Goal: Obtain resource: Obtain resource

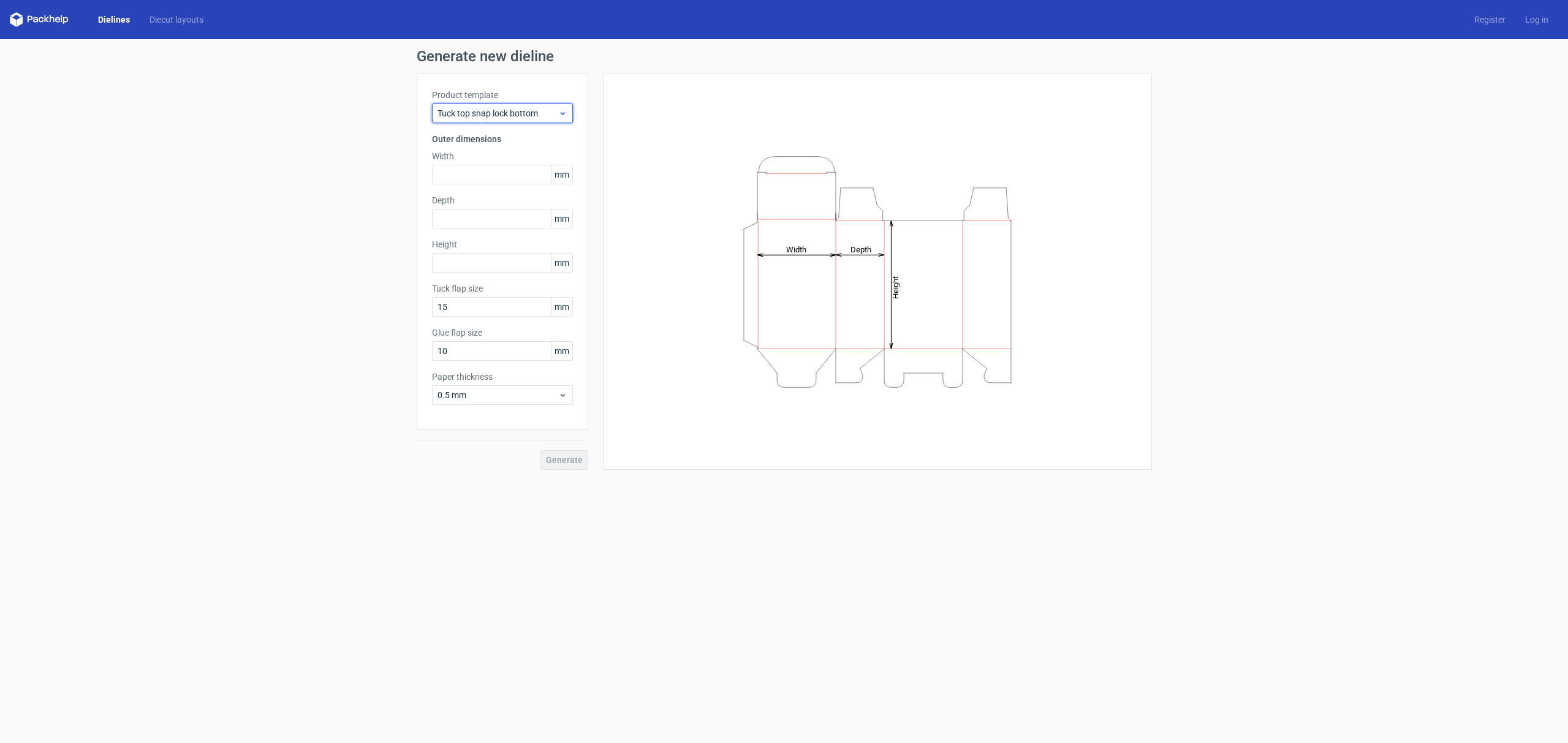
click at [472, 114] on span "Tuck top snap lock bottom" at bounding box center [497, 113] width 121 height 13
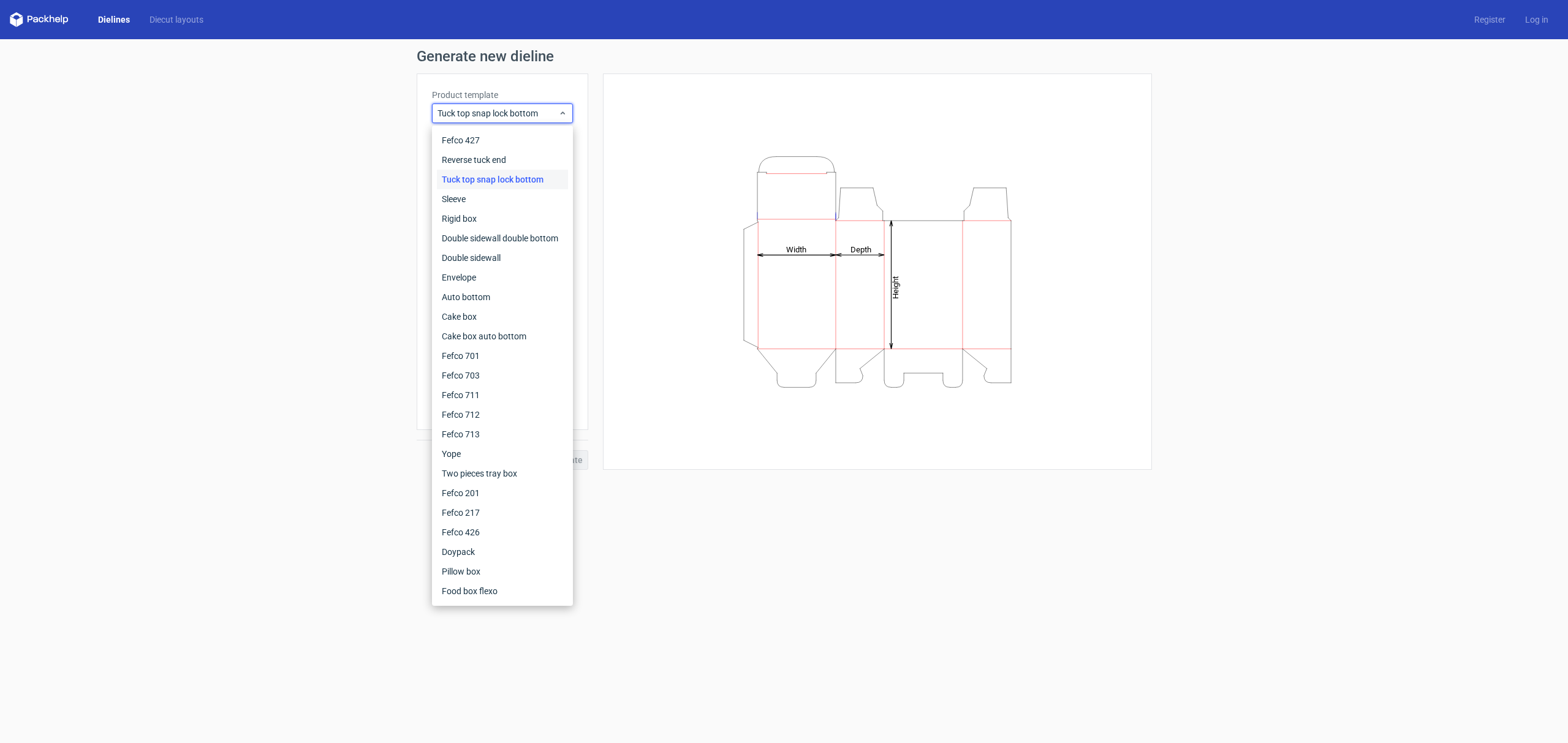
click at [179, 61] on div "Generate new dieline Product template Tuck top snap lock bottom Outer dimension…" at bounding box center [784, 260] width 1568 height 440
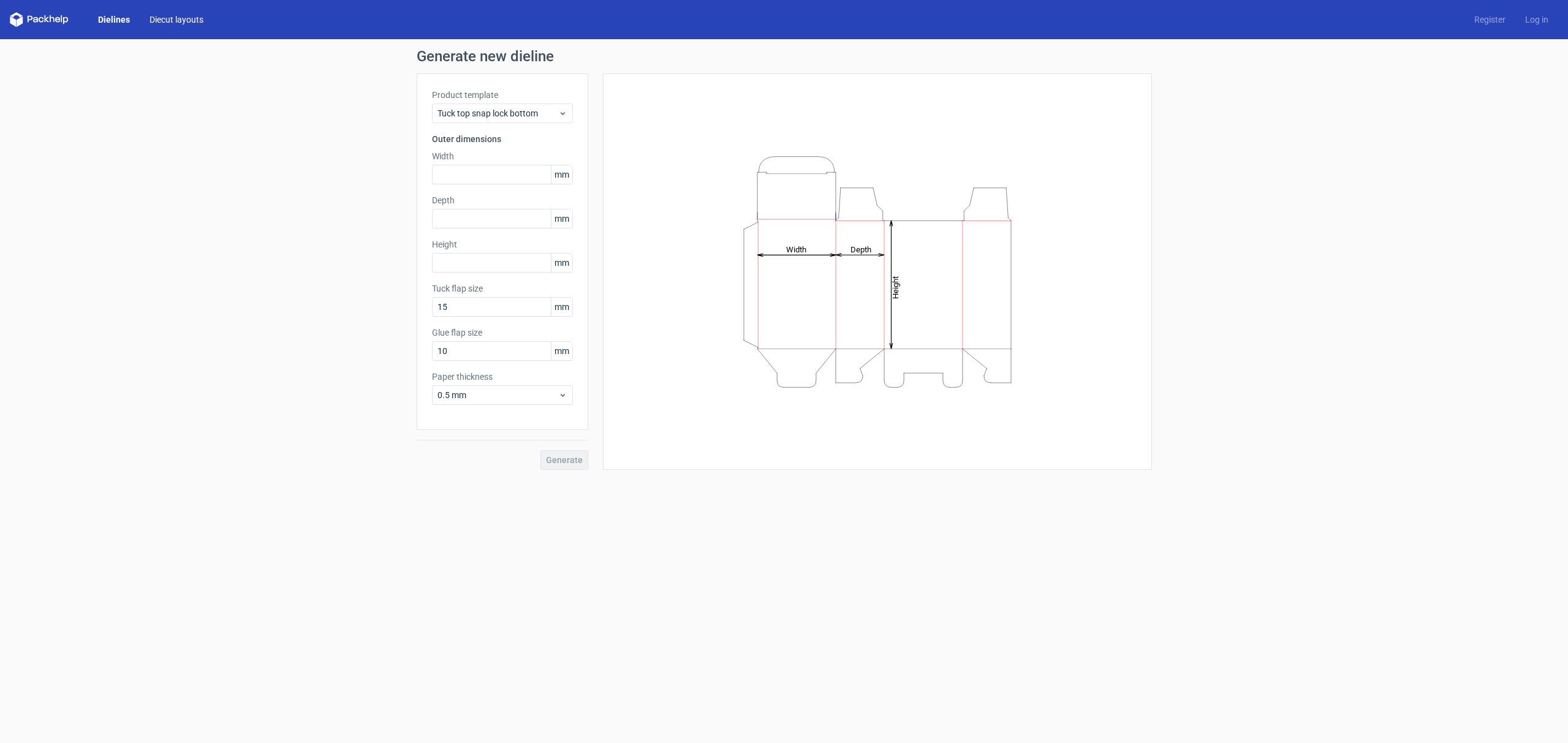
click at [172, 15] on link "Diecut layouts" at bounding box center [176, 19] width 73 height 13
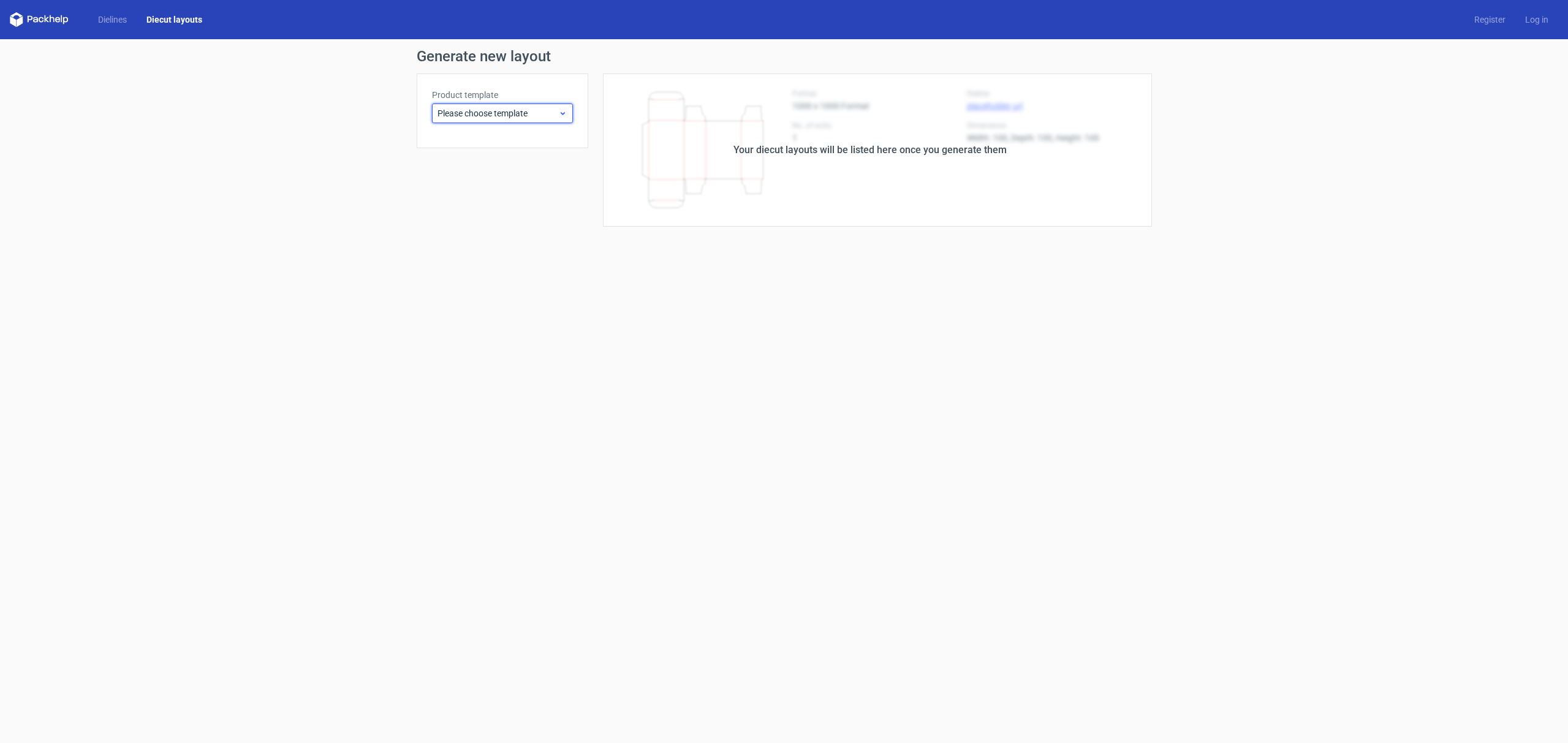
click at [478, 115] on span "Please choose template" at bounding box center [497, 113] width 121 height 13
click at [472, 375] on div "Fefco 201" at bounding box center [502, 375] width 131 height 19
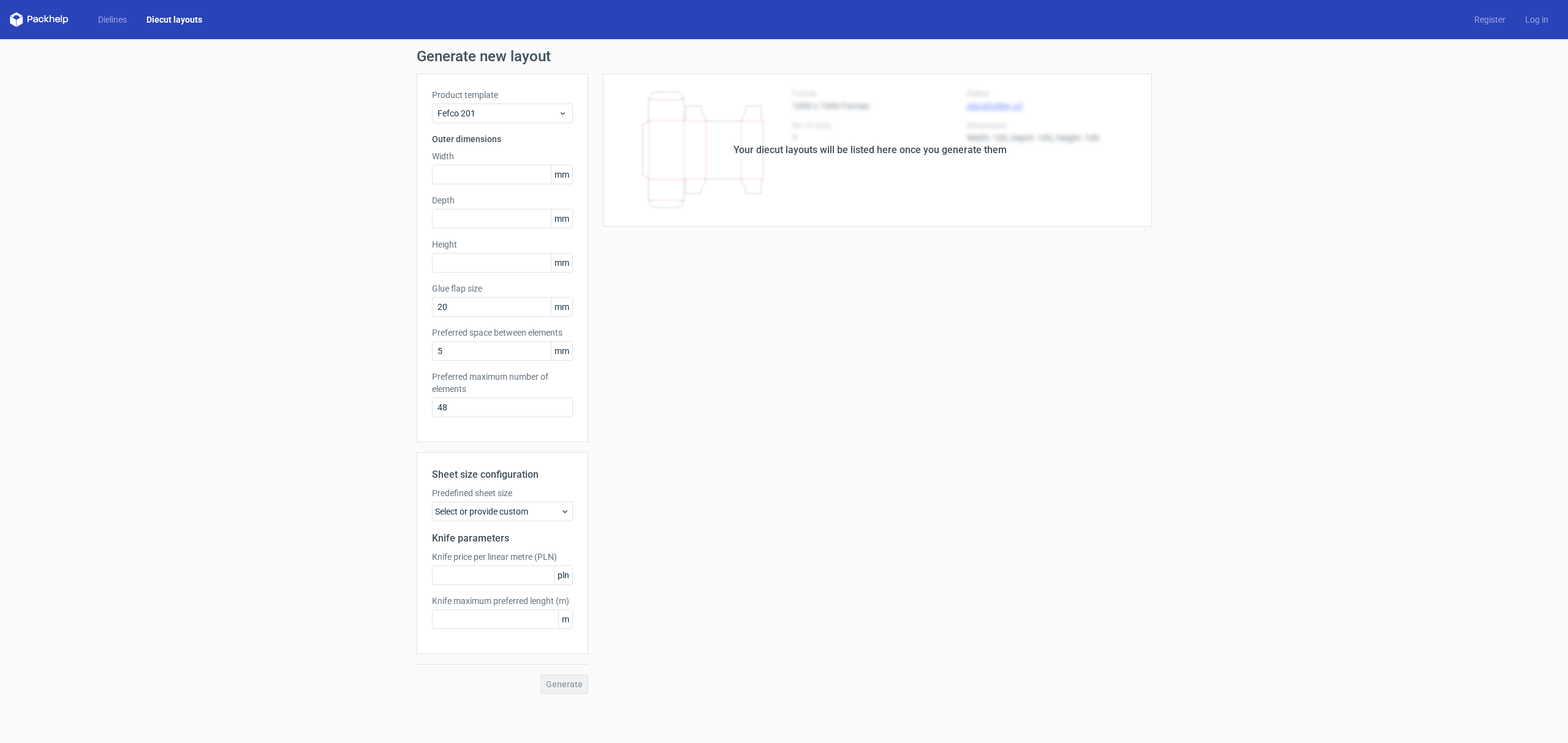
click at [136, 26] on div "Dielines Diecut layouts" at bounding box center [110, 20] width 202 height 15
click at [113, 19] on link "Dielines" at bounding box center [112, 19] width 48 height 13
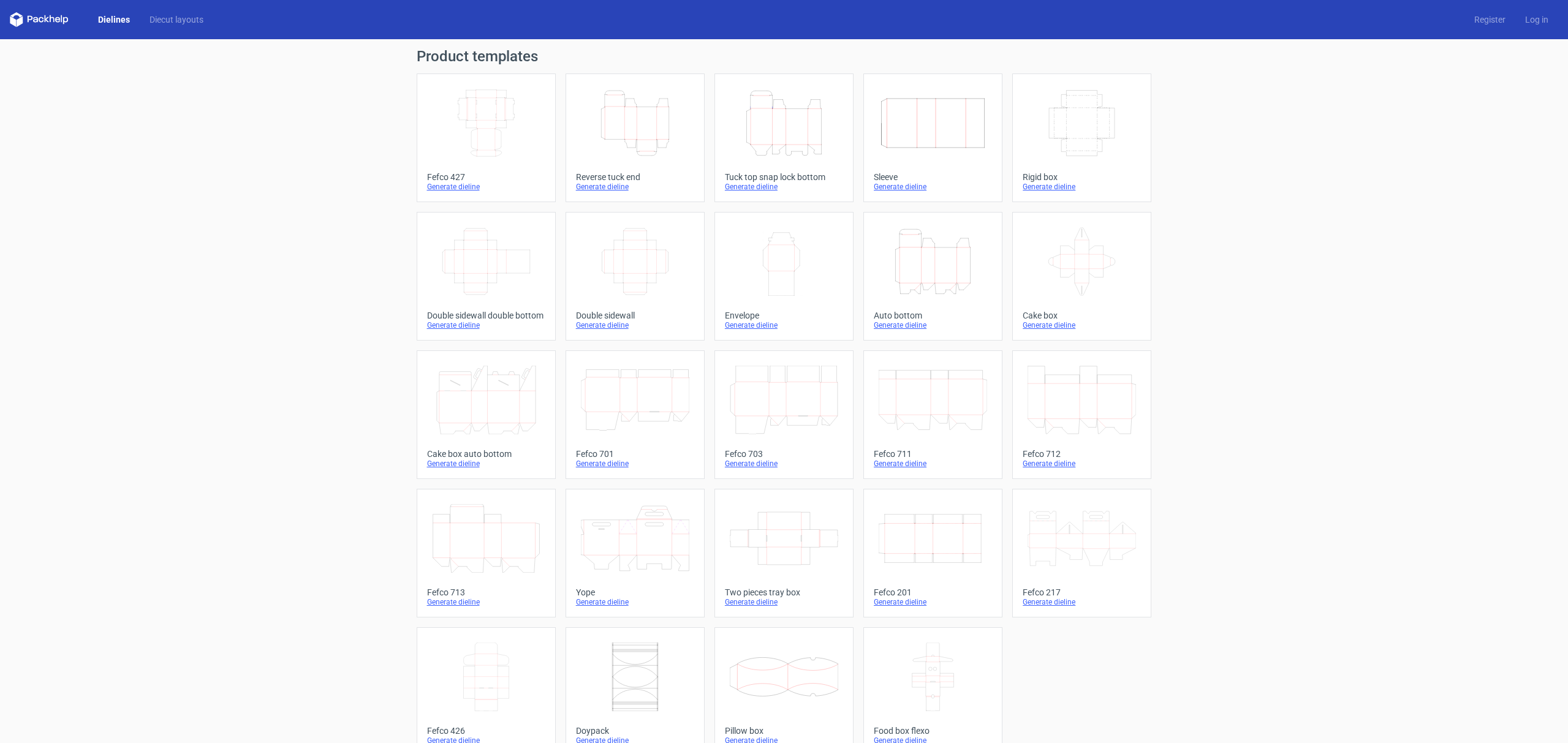
scroll to position [23, 0]
